Goal: Task Accomplishment & Management: Manage account settings

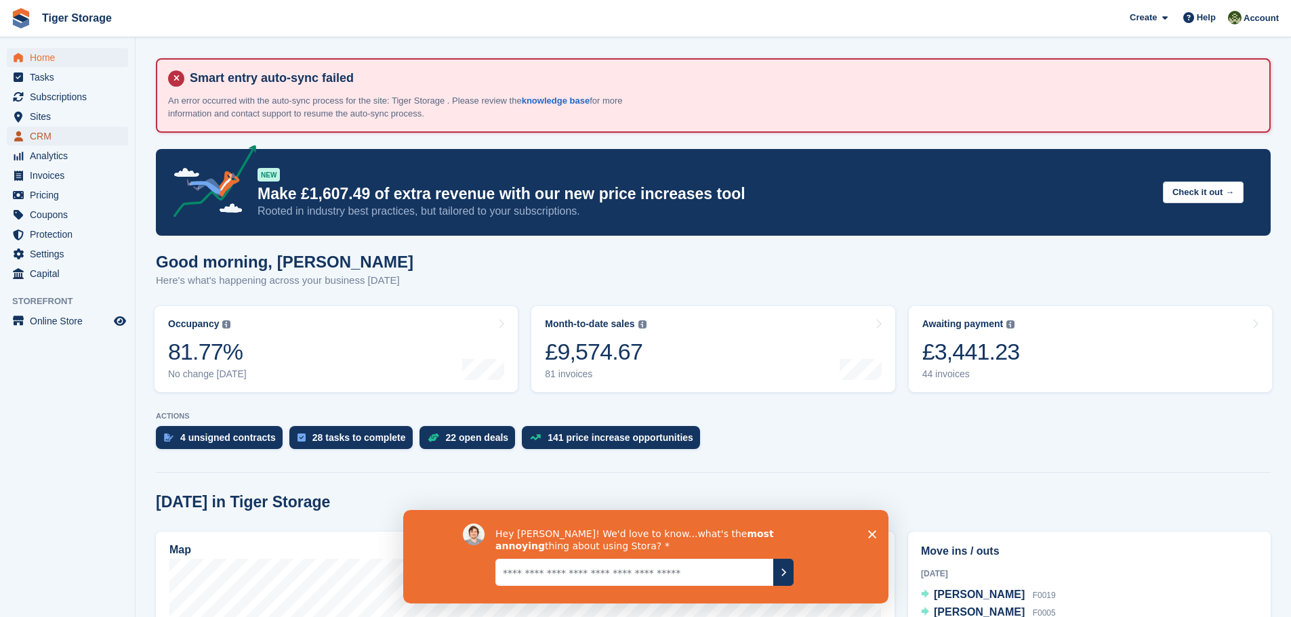
click at [42, 140] on span "CRM" at bounding box center [70, 136] width 81 height 19
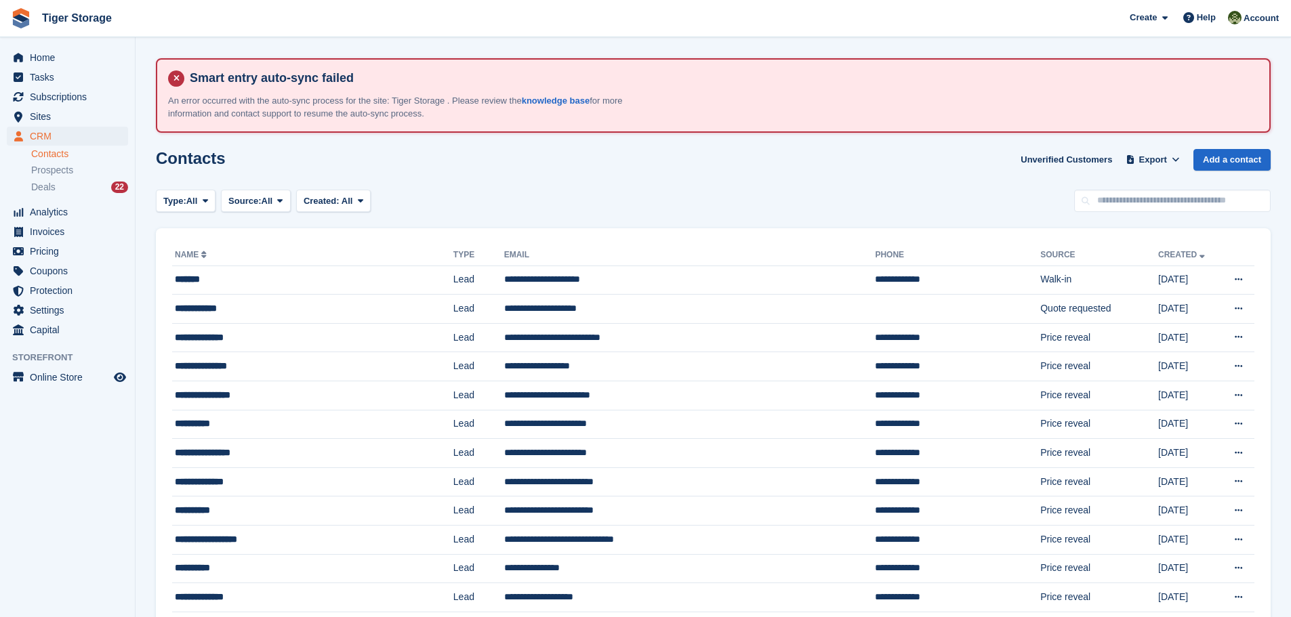
click at [47, 112] on span "Sites" at bounding box center [70, 116] width 81 height 19
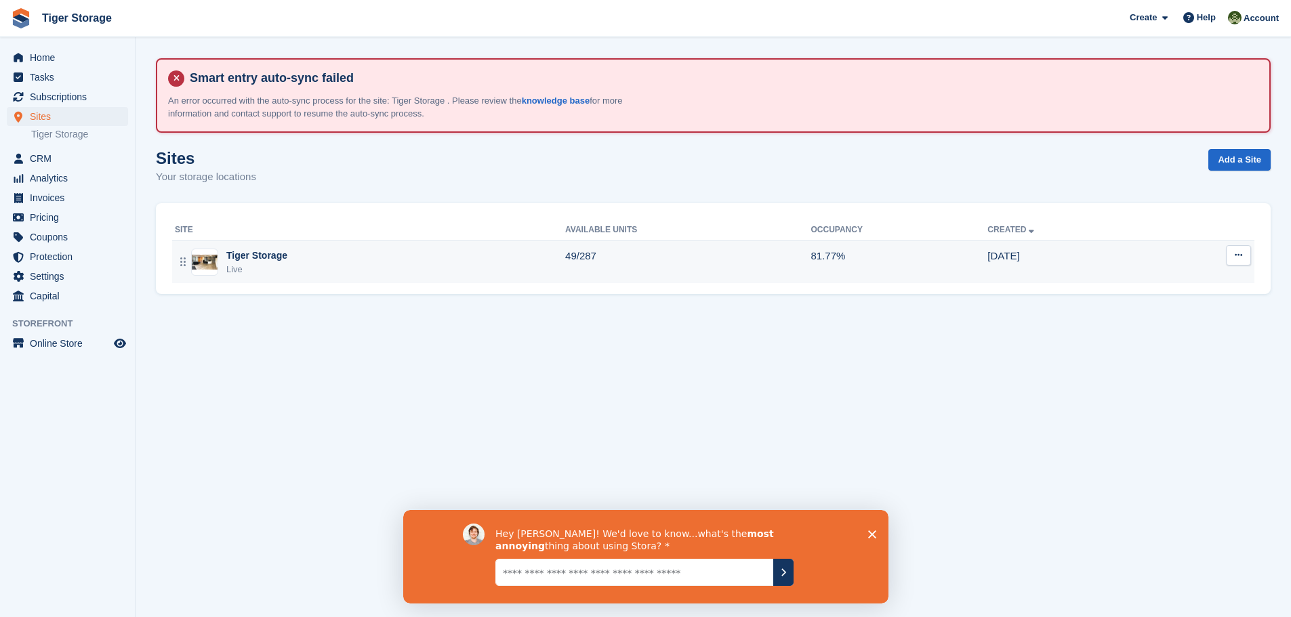
click at [556, 264] on div "Tiger Storage Live" at bounding box center [370, 263] width 390 height 28
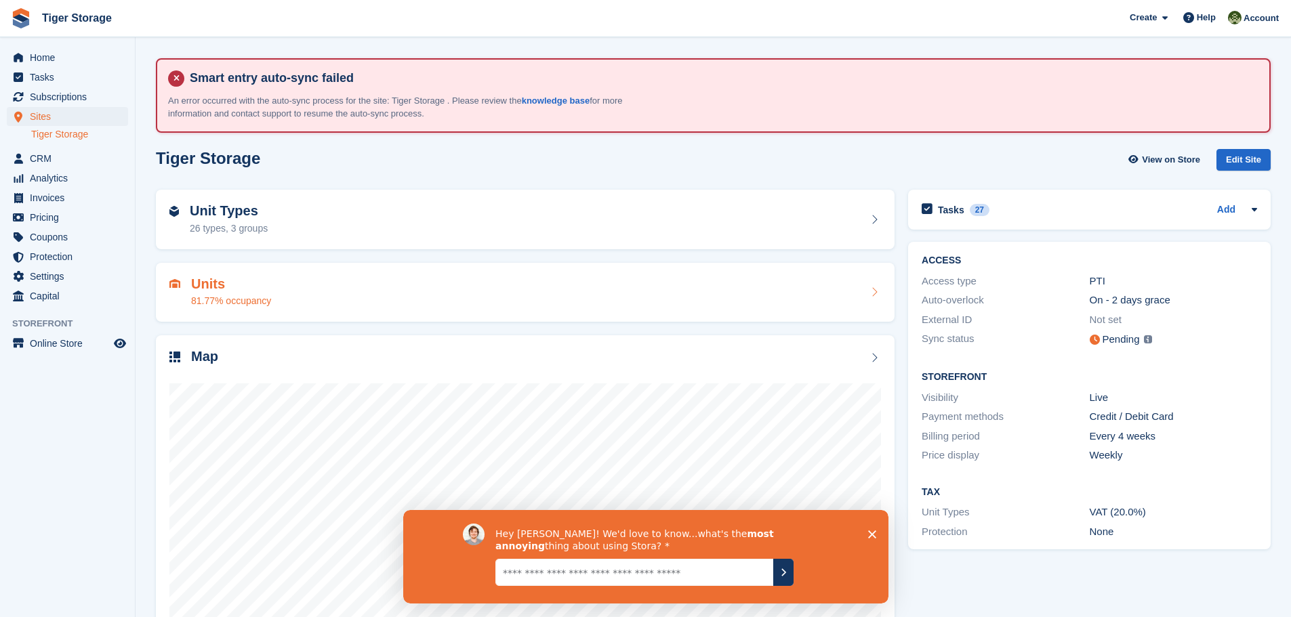
click at [214, 284] on h2 "Units" at bounding box center [231, 284] width 80 height 16
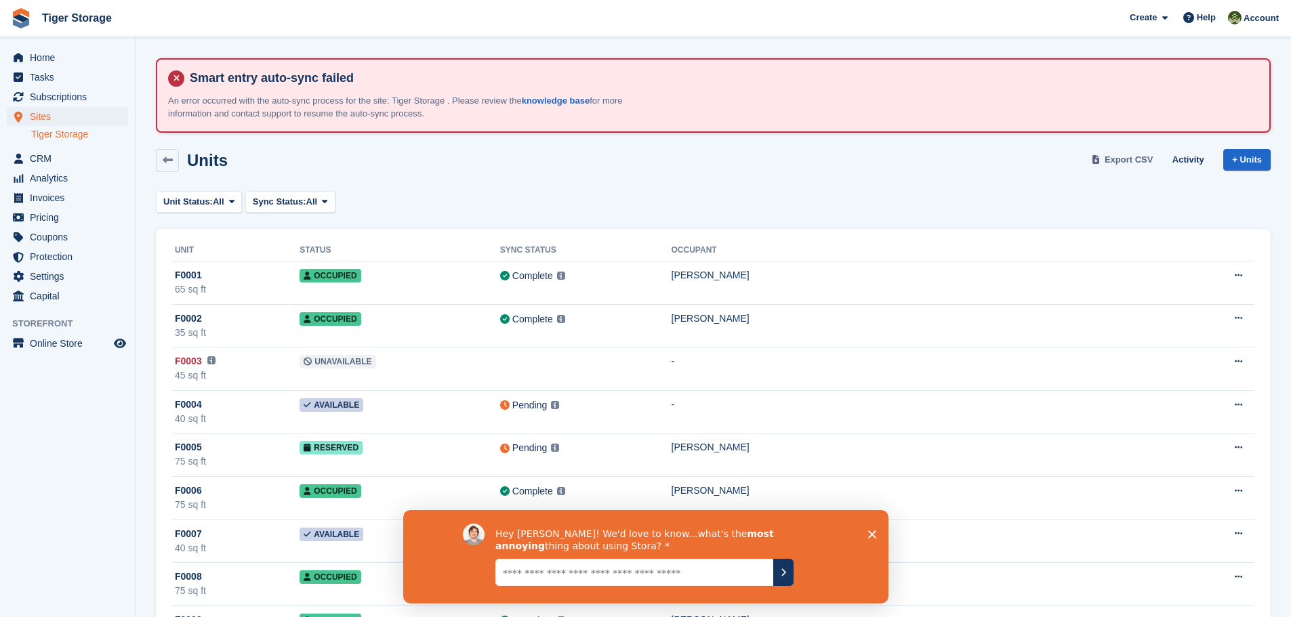
click at [1119, 163] on span "Export CSV" at bounding box center [1129, 160] width 49 height 14
click at [25, 155] on span "menu" at bounding box center [18, 158] width 16 height 16
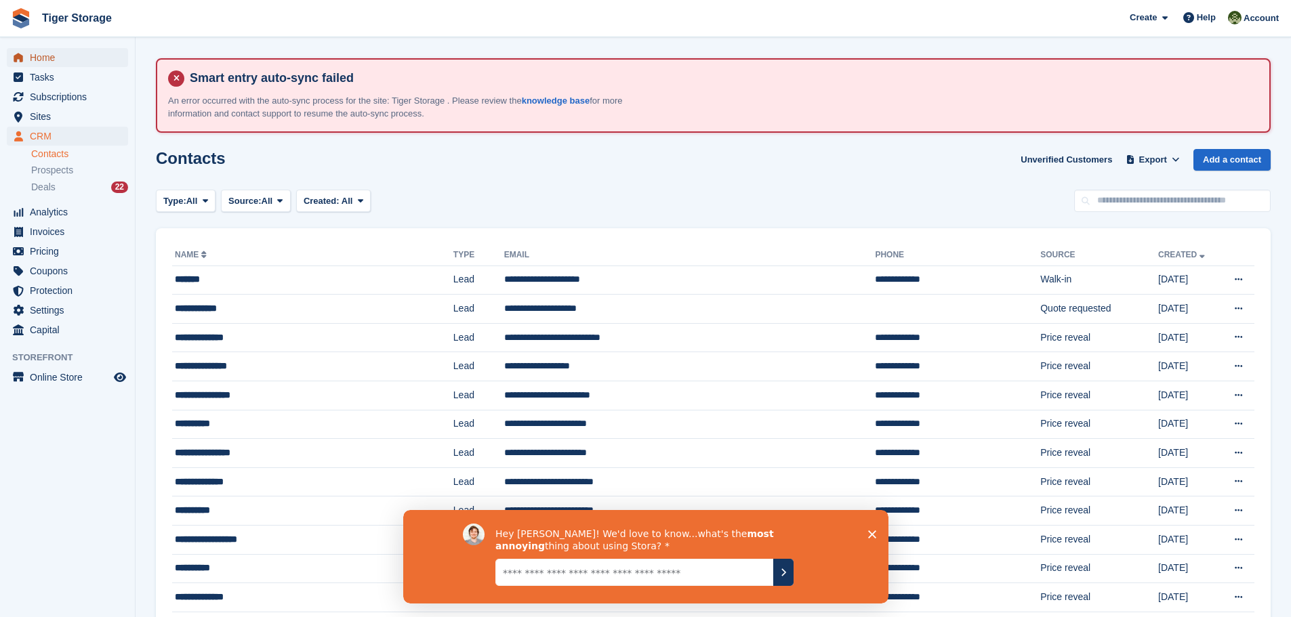
click at [37, 58] on span "Home" at bounding box center [70, 57] width 81 height 19
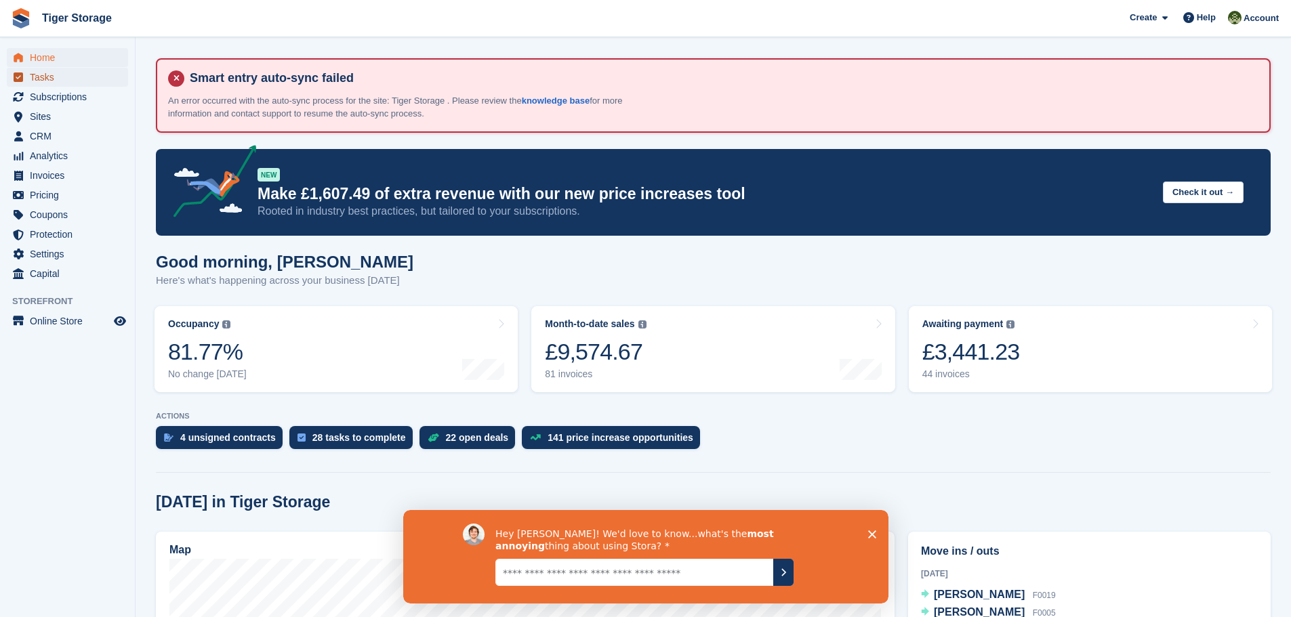
click at [47, 75] on span "Tasks" at bounding box center [70, 77] width 81 height 19
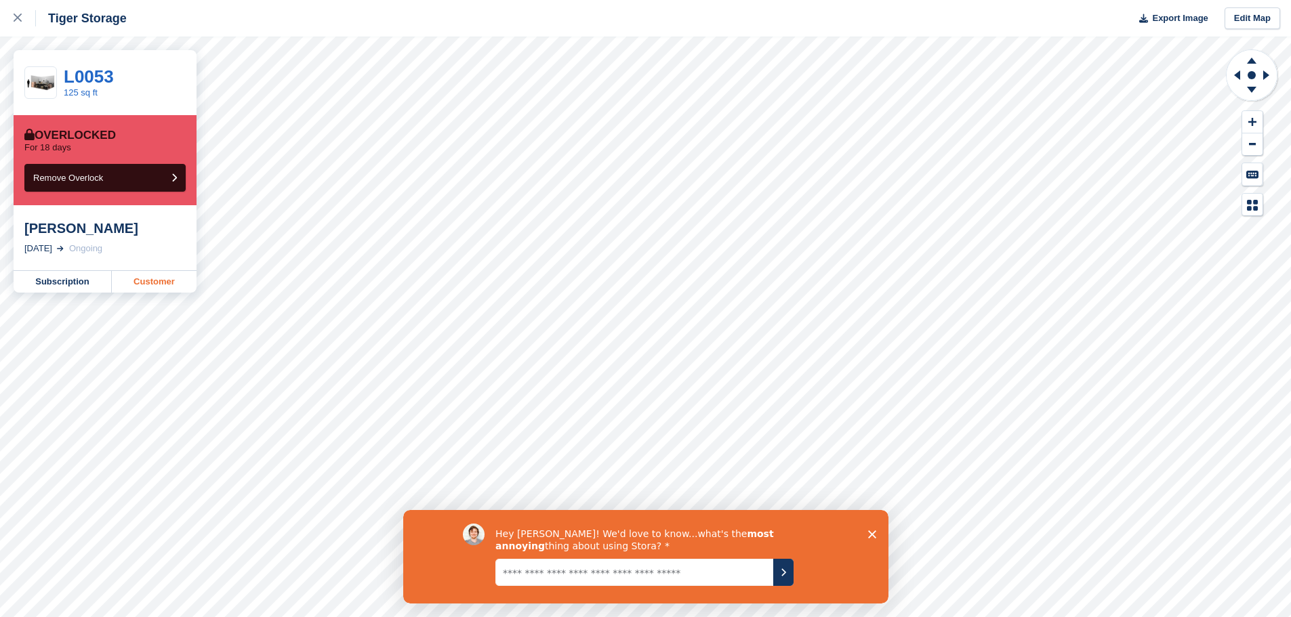
click at [152, 276] on link "Customer" at bounding box center [154, 282] width 85 height 22
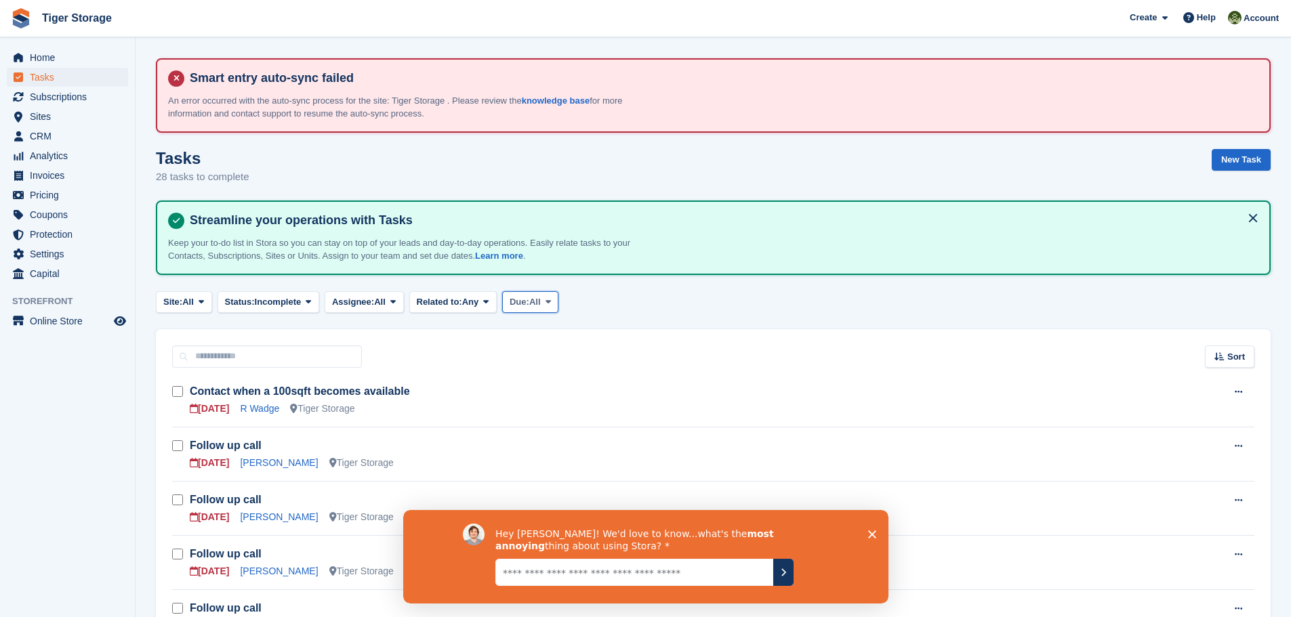
click at [551, 300] on icon at bounding box center [548, 302] width 5 height 9
click at [547, 358] on link "Overdue" at bounding box center [567, 358] width 118 height 24
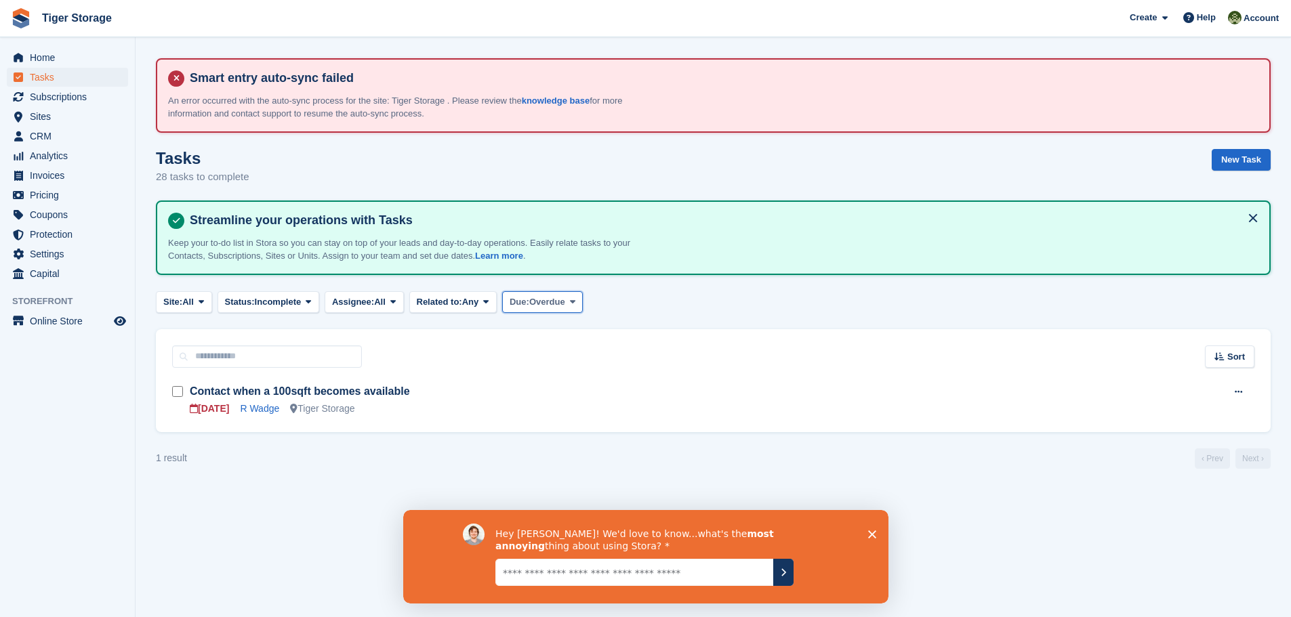
click at [575, 304] on icon at bounding box center [572, 302] width 5 height 9
click at [548, 378] on link "Today" at bounding box center [567, 383] width 118 height 24
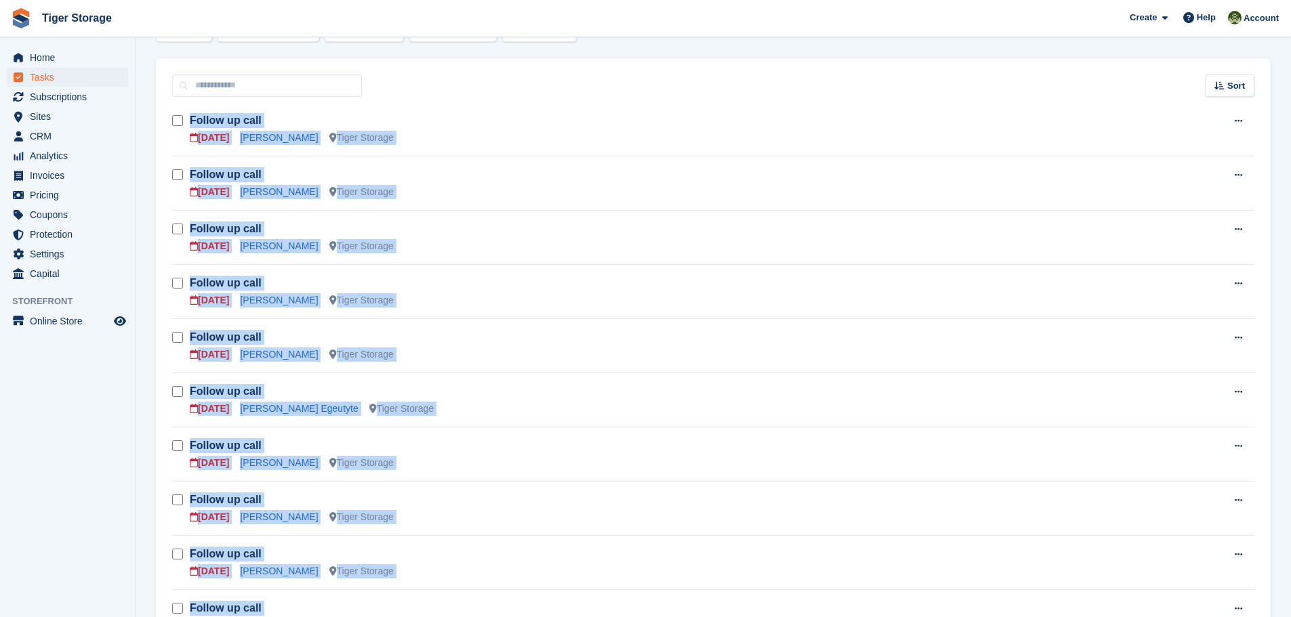
scroll to position [414, 0]
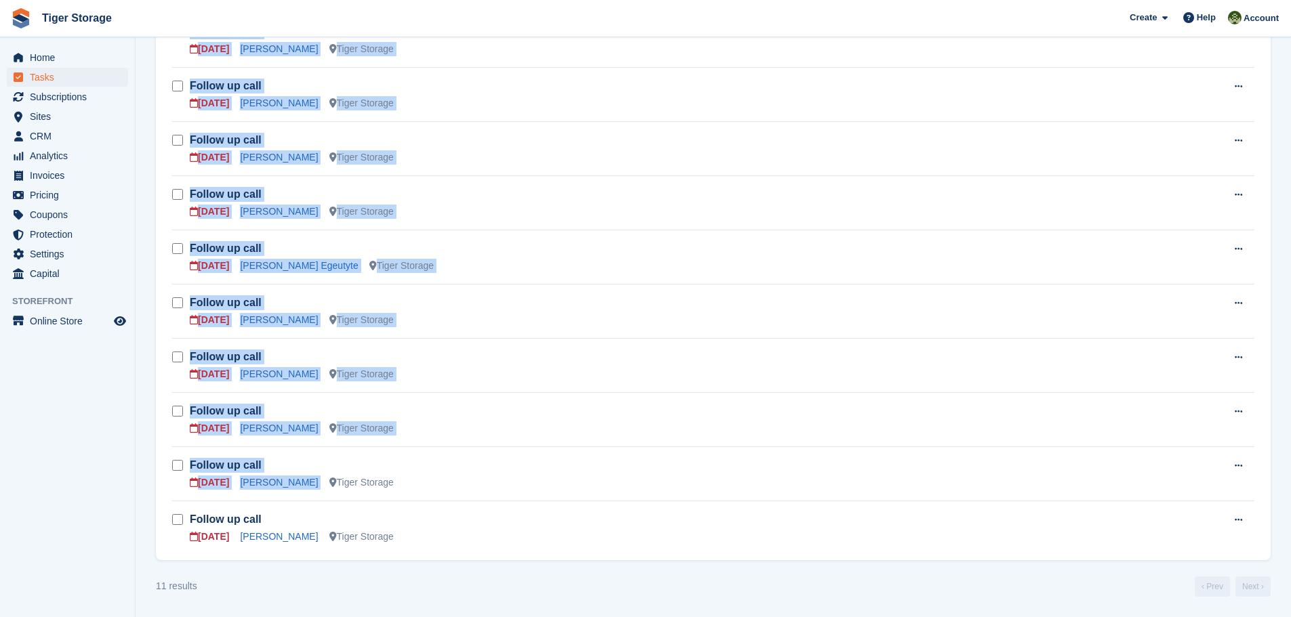
drag, startPoint x: 163, startPoint y: 107, endPoint x: 399, endPoint y: 535, distance: 488.9
click at [399, 535] on div "Follow up call 05 Sep Garry Tiger Storage Edit task Delete task Follow up call …" at bounding box center [713, 257] width 1115 height 607
copy div "Follow up call 05 Sep Garry Tiger Storage Edit task Delete task Follow up call …"
click at [597, 264] on div "05 Sep Karolina Egeutyte Tiger Storage" at bounding box center [669, 266] width 958 height 14
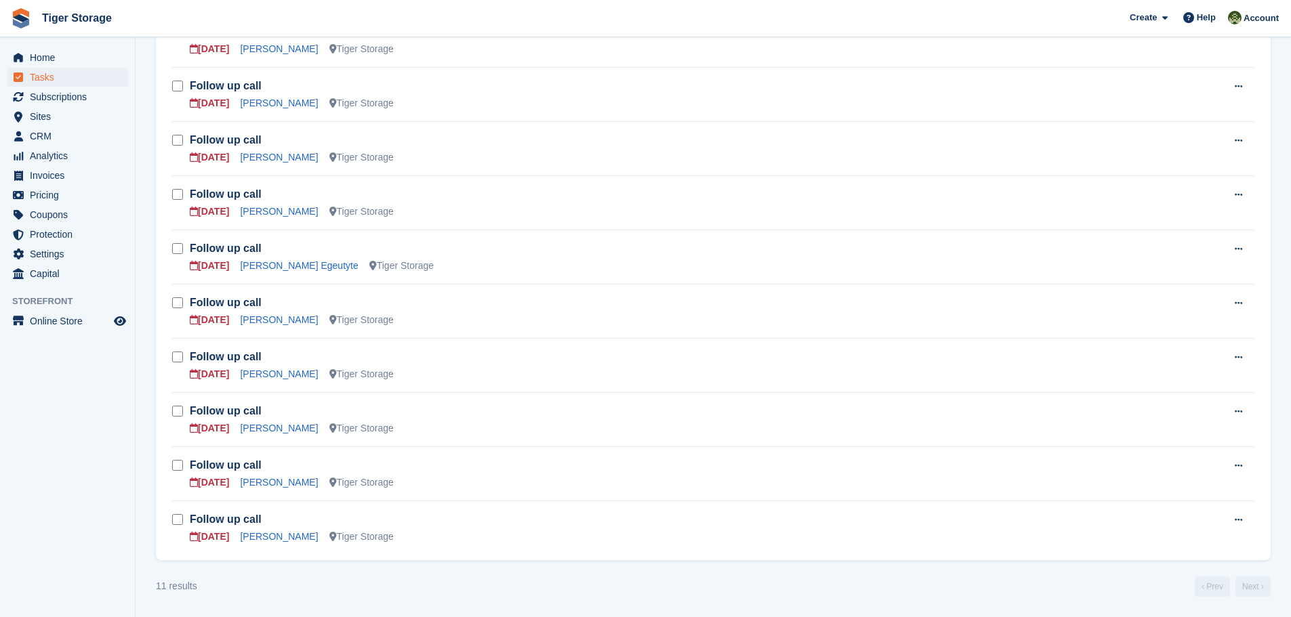
scroll to position [0, 0]
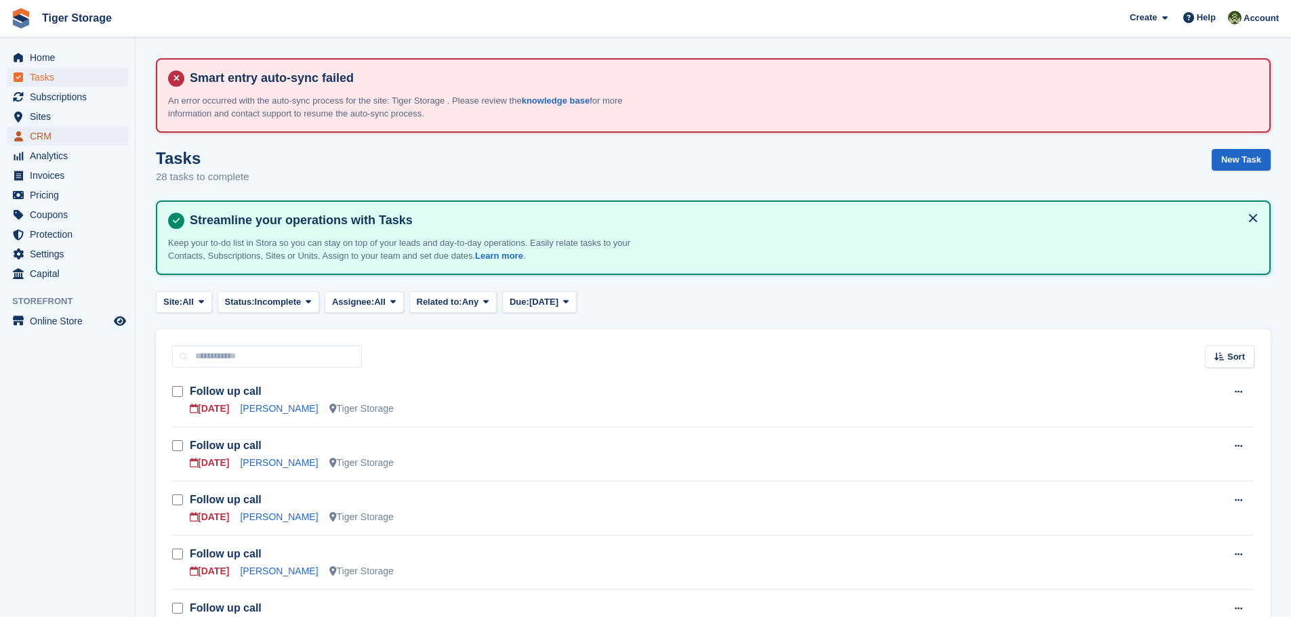
click at [40, 135] on span "CRM" at bounding box center [70, 136] width 81 height 19
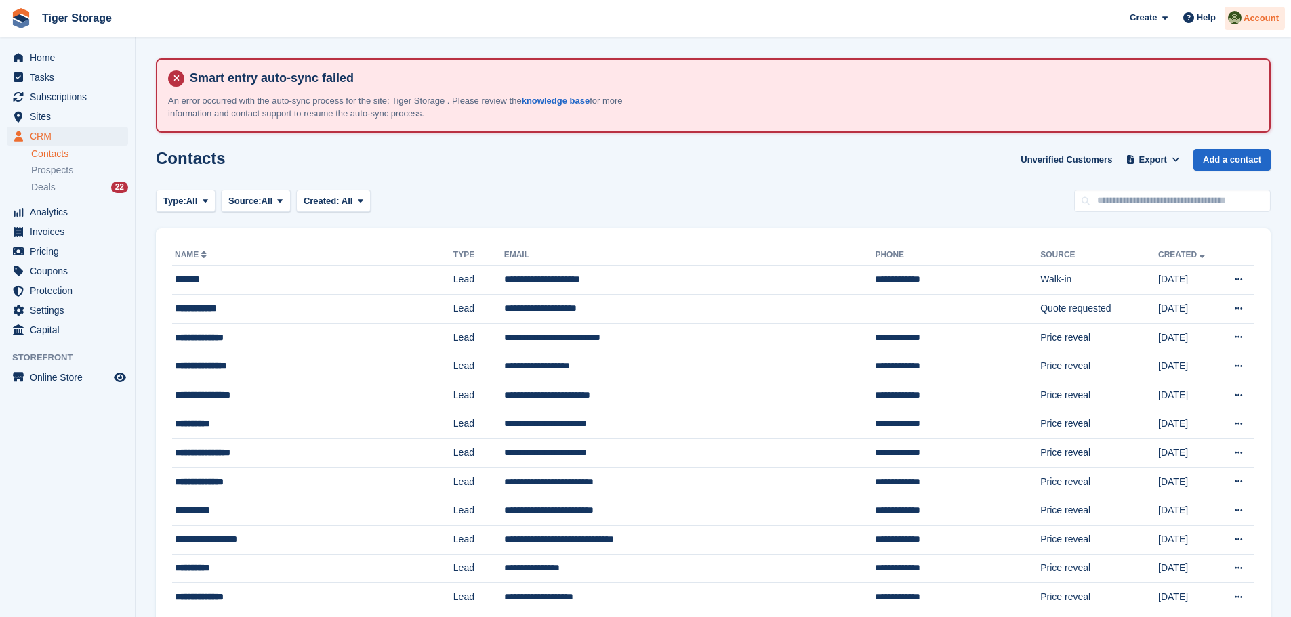
click at [1254, 19] on span "Account" at bounding box center [1261, 19] width 35 height 14
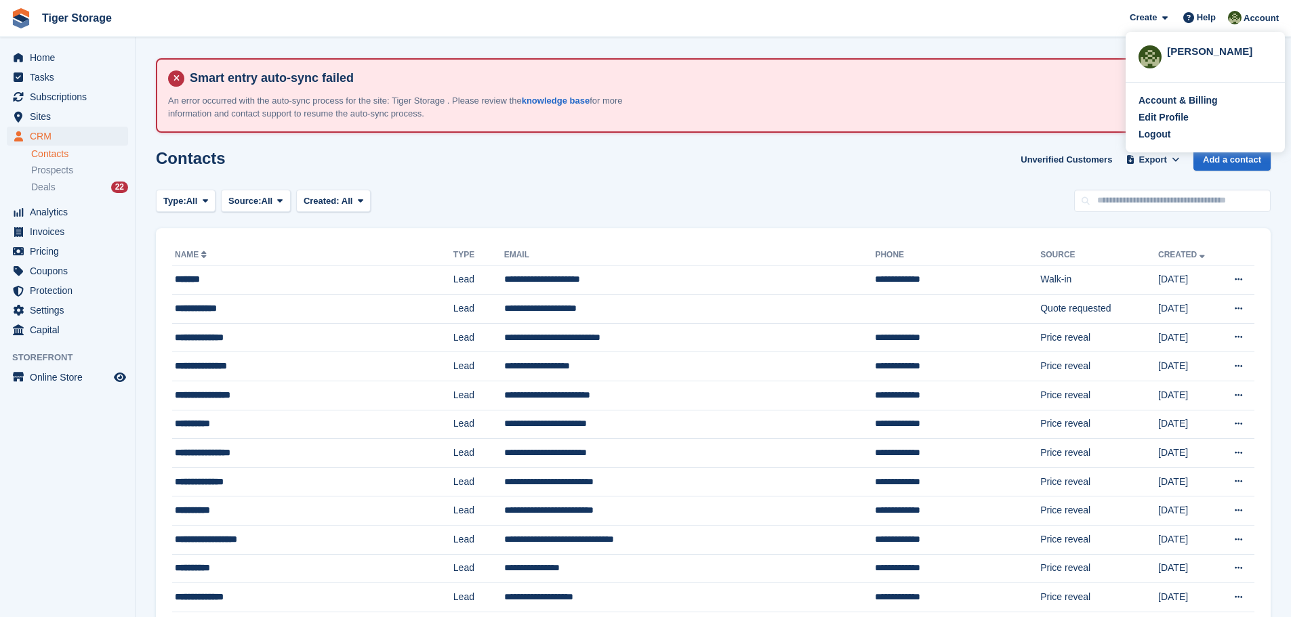
click at [682, 169] on div "Contacts Unverified Customers Export Export Contacts Export a CSV of all Contac…" at bounding box center [713, 168] width 1115 height 39
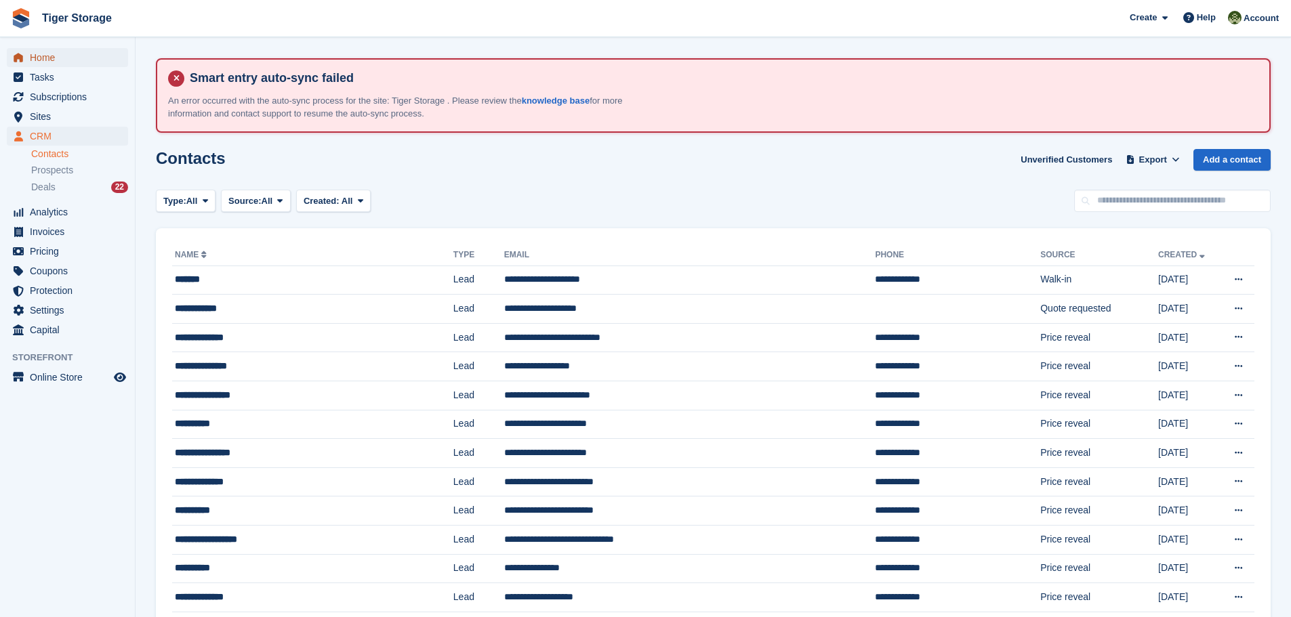
click at [33, 58] on span "Home" at bounding box center [70, 57] width 81 height 19
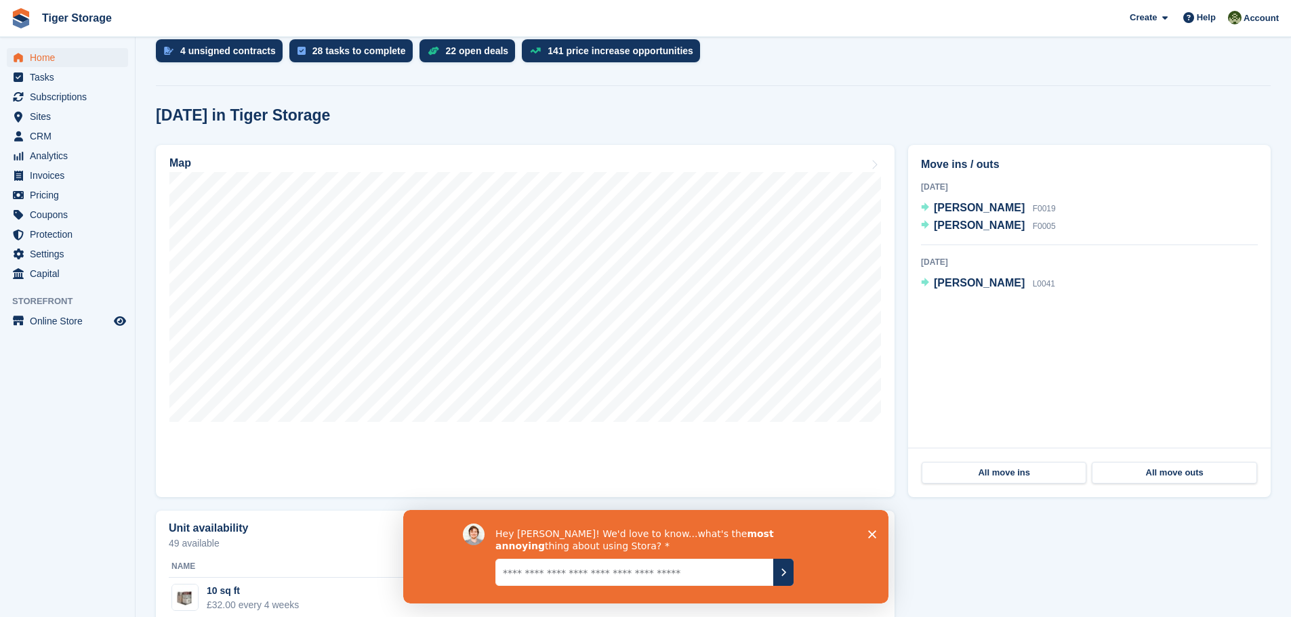
scroll to position [407, 0]
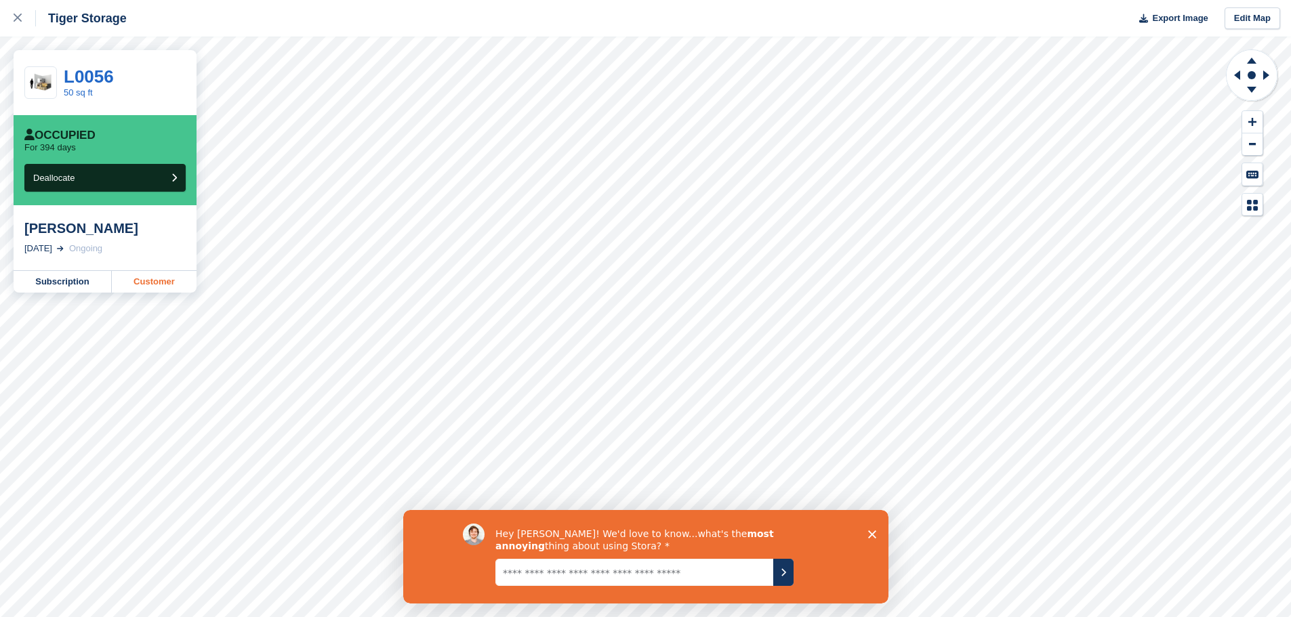
click at [159, 282] on link "Customer" at bounding box center [154, 282] width 85 height 22
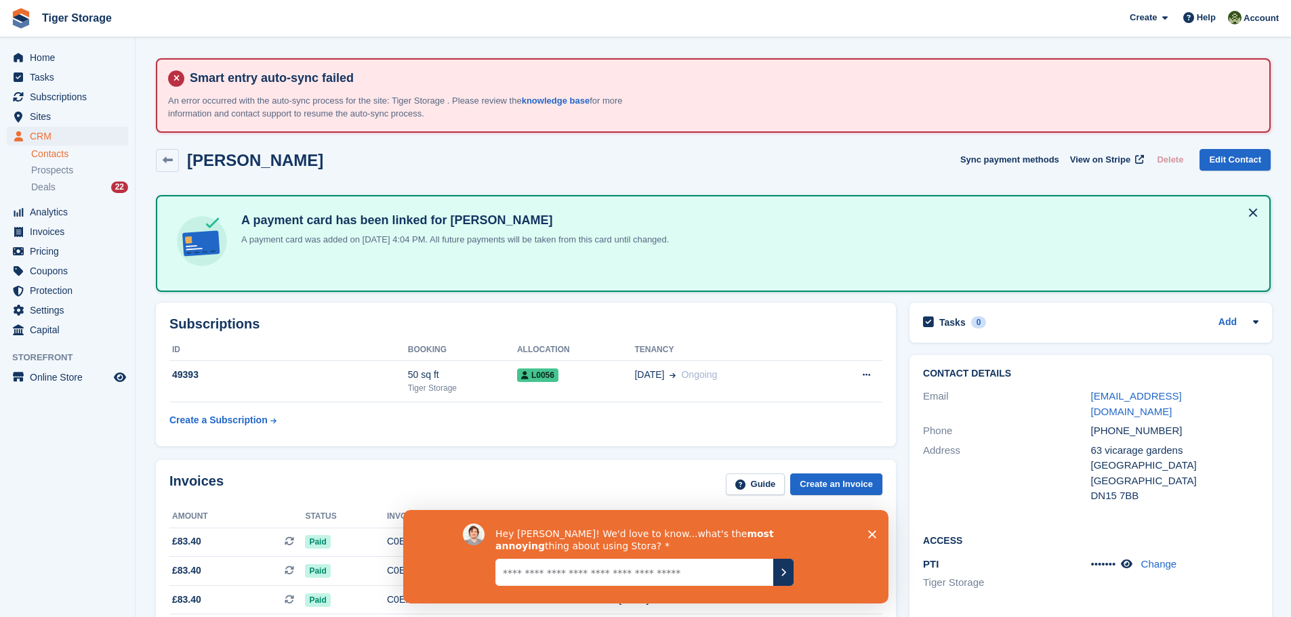
click at [47, 153] on link "Contacts" at bounding box center [79, 154] width 97 height 13
